Goal: Task Accomplishment & Management: Complete application form

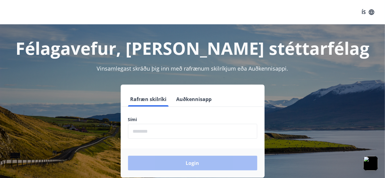
click at [143, 128] on input "phone" at bounding box center [192, 131] width 129 height 15
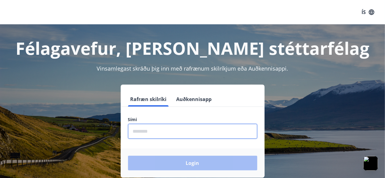
type input "********"
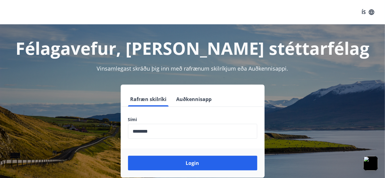
click at [215, 95] on div "Rafræn skilríki Auðkennisapp" at bounding box center [193, 99] width 144 height 15
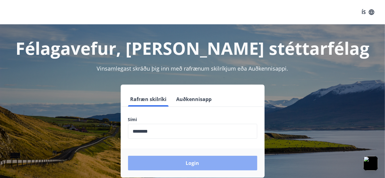
click at [180, 161] on button "Login" at bounding box center [192, 163] width 129 height 15
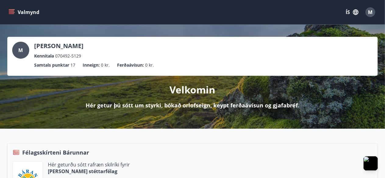
click at [12, 11] on icon "menu" at bounding box center [11, 11] width 5 height 1
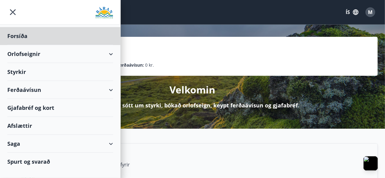
click at [22, 76] on div "Styrkir" at bounding box center [60, 72] width 106 height 18
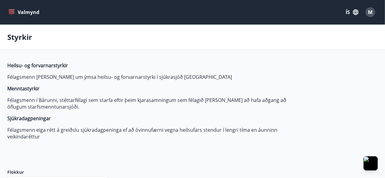
type input "***"
click at [372, 9] on span "M" at bounding box center [370, 12] width 5 height 7
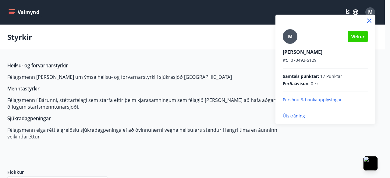
click at [190, 34] on div at bounding box center [195, 89] width 390 height 178
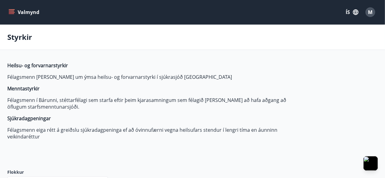
click at [12, 14] on icon "menu" at bounding box center [12, 12] width 6 height 6
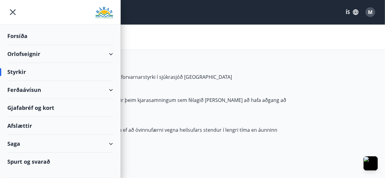
click at [104, 89] on div "Ferðaávísun" at bounding box center [60, 90] width 106 height 18
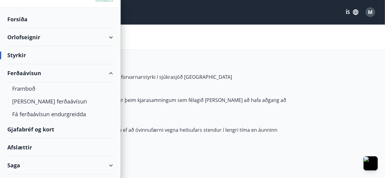
scroll to position [30, 0]
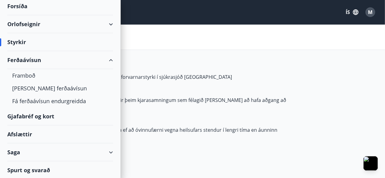
click at [30, 133] on div "Afslættir" at bounding box center [60, 135] width 106 height 18
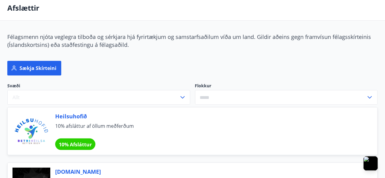
scroll to position [2, 0]
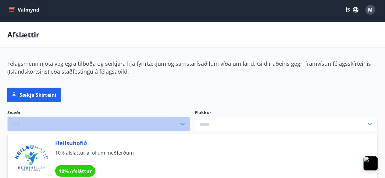
click at [182, 123] on icon "button" at bounding box center [182, 124] width 7 height 7
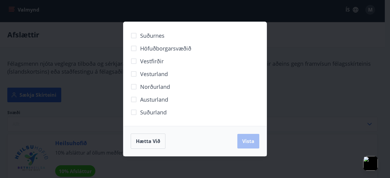
click at [156, 88] on span "Norðurland" at bounding box center [155, 87] width 30 height 8
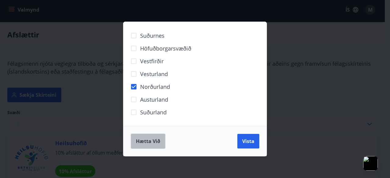
click at [152, 141] on span "Hætta við" at bounding box center [148, 141] width 24 height 7
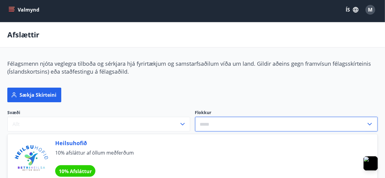
click at [323, 117] on input "text" at bounding box center [280, 124] width 171 height 15
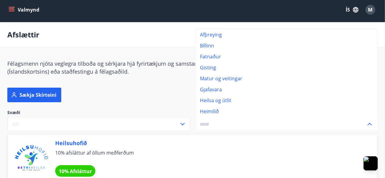
drag, startPoint x: 323, startPoint y: 117, endPoint x: 179, endPoint y: 95, distance: 145.3
click at [179, 95] on div "Svæði Allt Flokkur Afþreying Bíllinn Fatnaður Gisting Matur og veitingar Gjafav…" at bounding box center [189, 107] width 378 height 54
click at [179, 95] on div "Sækja skírteini" at bounding box center [192, 95] width 370 height 15
click at [215, 127] on input "text" at bounding box center [280, 124] width 171 height 15
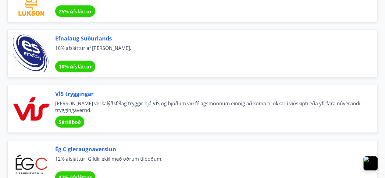
scroll to position [0, 0]
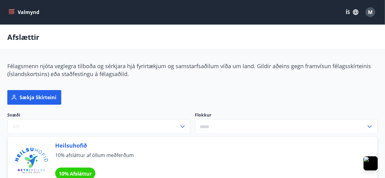
click at [11, 13] on icon "menu" at bounding box center [12, 12] width 6 height 6
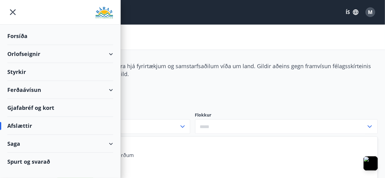
click at [41, 105] on div "Gjafabréf og kort" at bounding box center [60, 108] width 106 height 18
click at [38, 56] on div "Orlofseignir" at bounding box center [60, 54] width 106 height 18
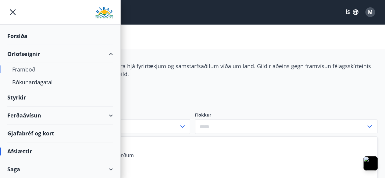
click at [32, 66] on div "Framboð" at bounding box center [60, 69] width 96 height 13
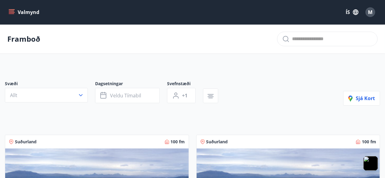
click at [15, 11] on button "Valmynd" at bounding box center [24, 12] width 34 height 11
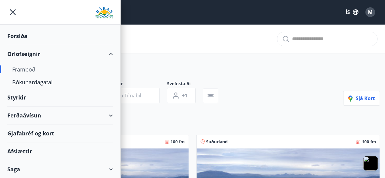
click at [47, 137] on div "Gjafabréf og kort" at bounding box center [60, 134] width 106 height 18
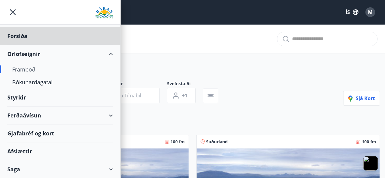
click at [30, 96] on div "Styrkir" at bounding box center [60, 98] width 106 height 18
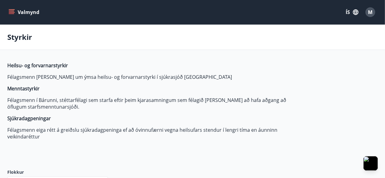
type input "***"
click at [10, 12] on icon "menu" at bounding box center [12, 12] width 7 height 1
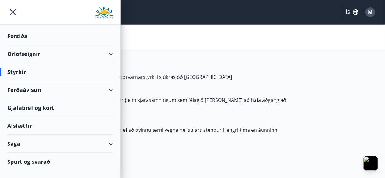
click at [87, 85] on div "Ferðaávísun" at bounding box center [60, 90] width 106 height 18
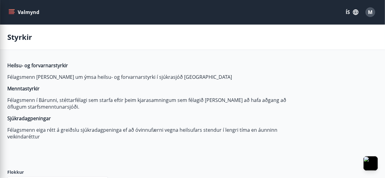
click at [225, 66] on p "Heilsu- og forvarnarstyrkir" at bounding box center [151, 65] width 288 height 7
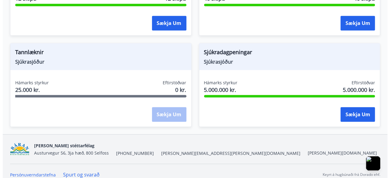
scroll to position [712, 0]
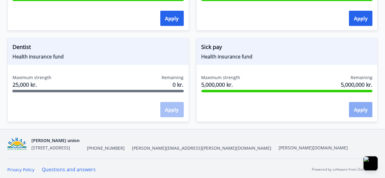
click at [358, 112] on button "Apply" at bounding box center [360, 109] width 23 height 15
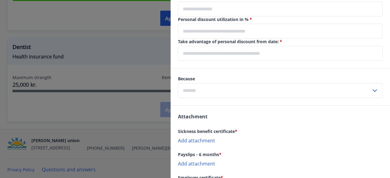
scroll to position [269, 0]
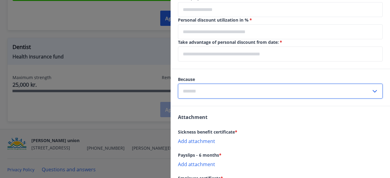
click at [358, 88] on input "text" at bounding box center [274, 91] width 193 height 15
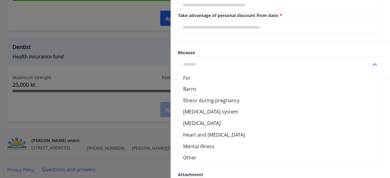
scroll to position [292, 0]
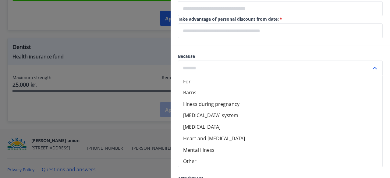
click at [373, 67] on icon at bounding box center [375, 68] width 4 height 2
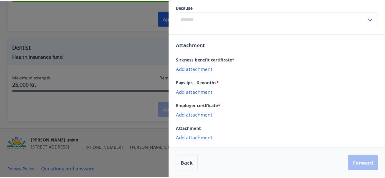
scroll to position [0, 0]
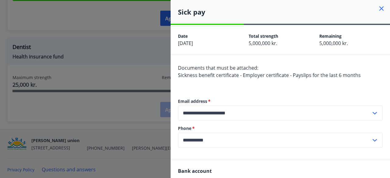
click at [380, 7] on icon at bounding box center [382, 8] width 4 height 4
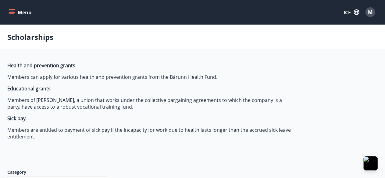
click at [371, 14] on span "M" at bounding box center [370, 12] width 5 height 7
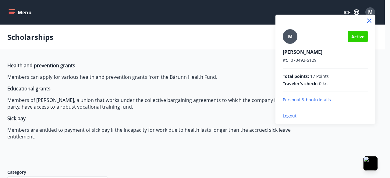
click at [287, 117] on font "Logout" at bounding box center [290, 116] width 14 height 6
